Goal: Transaction & Acquisition: Purchase product/service

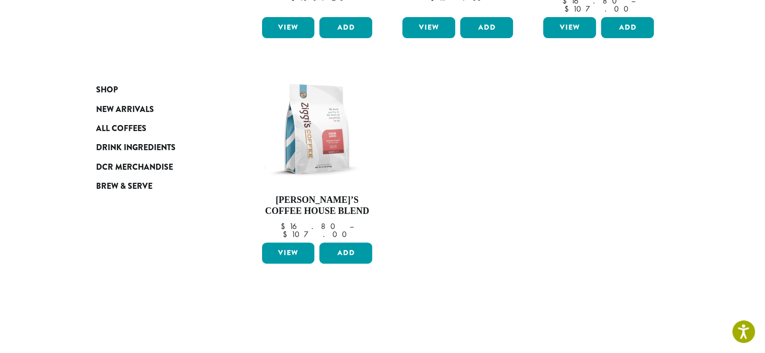
scroll to position [352, 0]
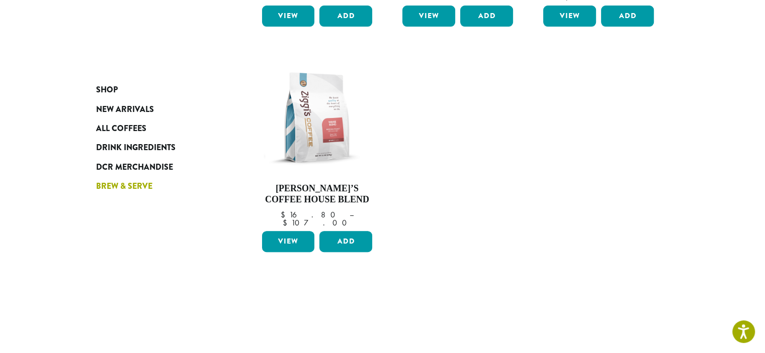
click at [96, 193] on span "Brew & Serve" at bounding box center [124, 186] width 56 height 13
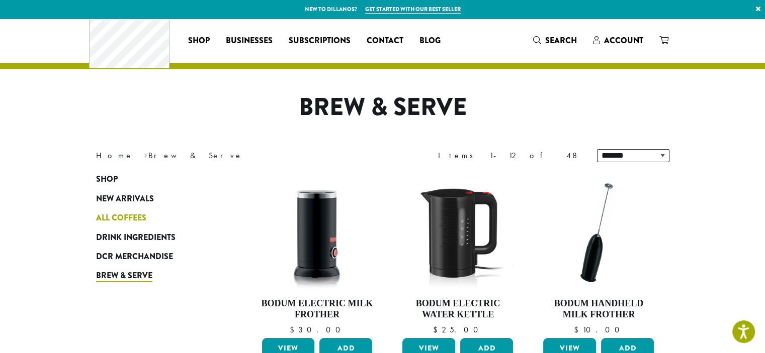
click at [96, 225] on span "All Coffees" at bounding box center [121, 218] width 50 height 13
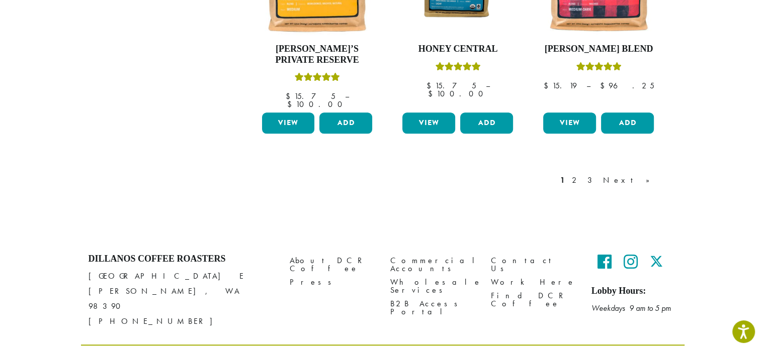
scroll to position [1013, 0]
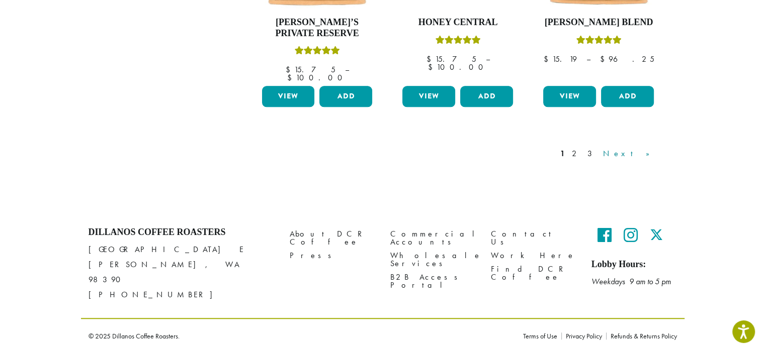
click at [658, 160] on link "Next »" at bounding box center [630, 154] width 58 height 12
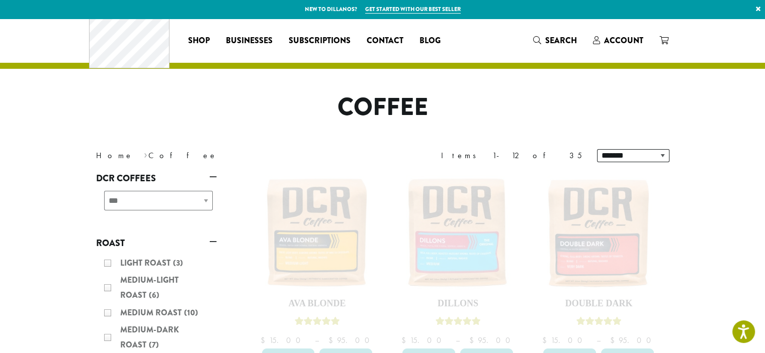
click at [163, 223] on div "**********" at bounding box center [156, 205] width 121 height 36
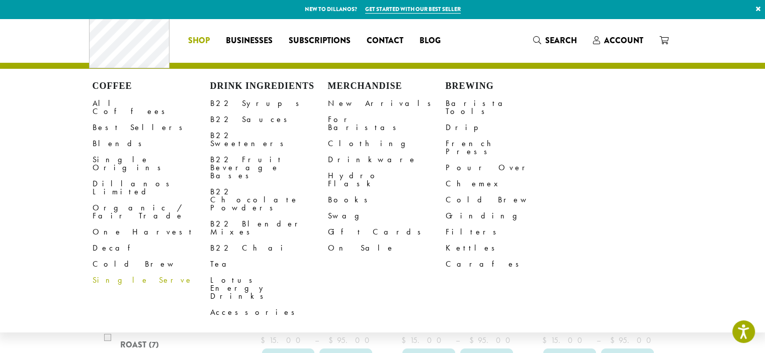
click at [92, 289] on link "Single Serve" at bounding box center [151, 280] width 118 height 16
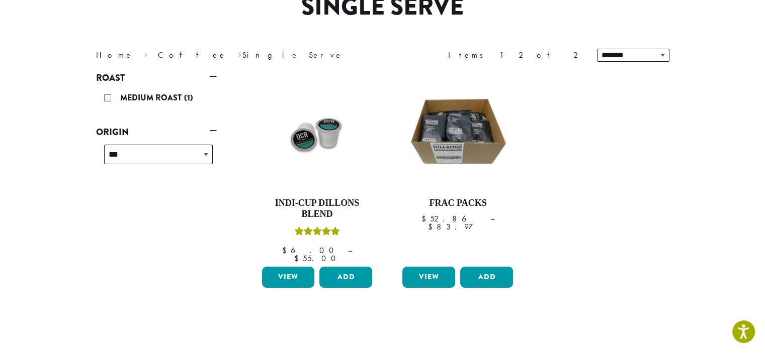
scroll to position [151, 0]
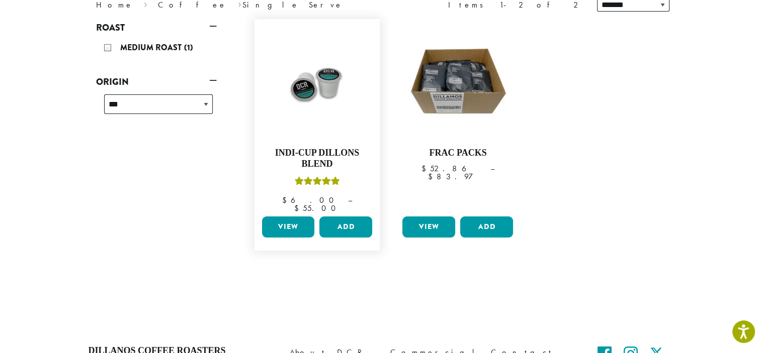
click at [278, 238] on link "View" at bounding box center [288, 227] width 53 height 21
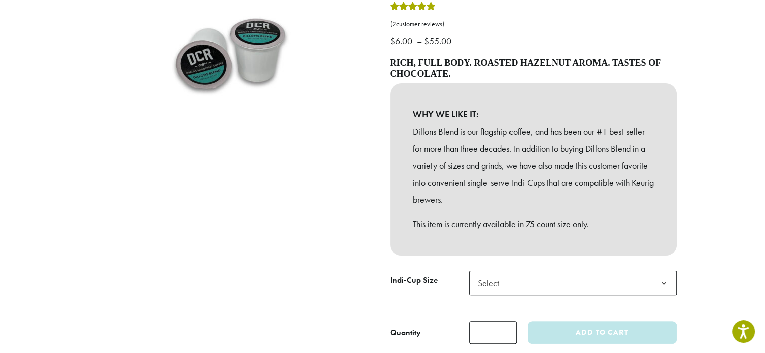
scroll to position [251, 0]
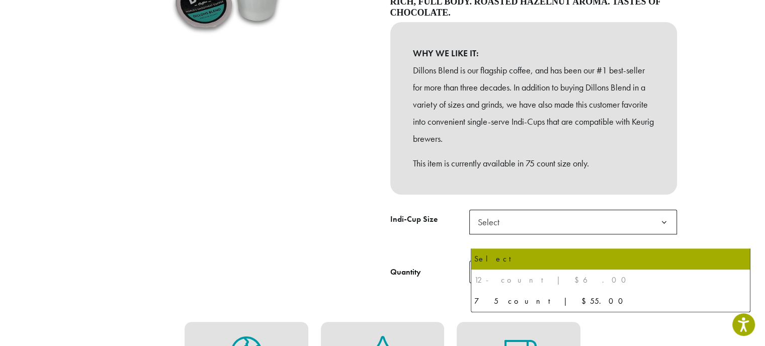
click at [676, 229] on b at bounding box center [663, 222] width 25 height 25
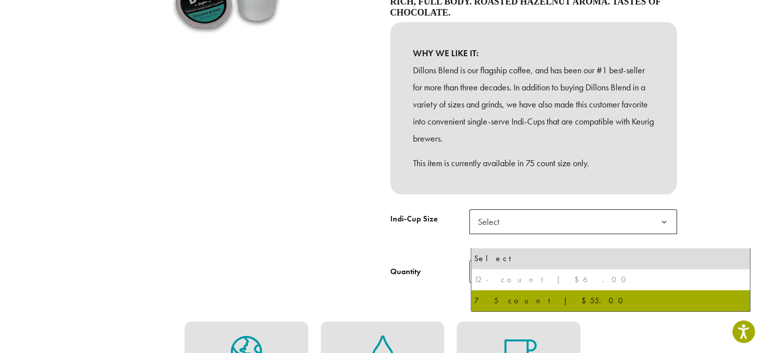
click at [317, 264] on div at bounding box center [232, 73] width 302 height 422
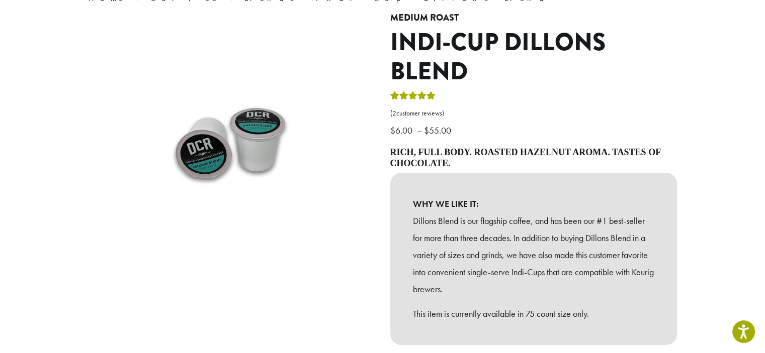
scroll to position [0, 0]
